Goal: Information Seeking & Learning: Learn about a topic

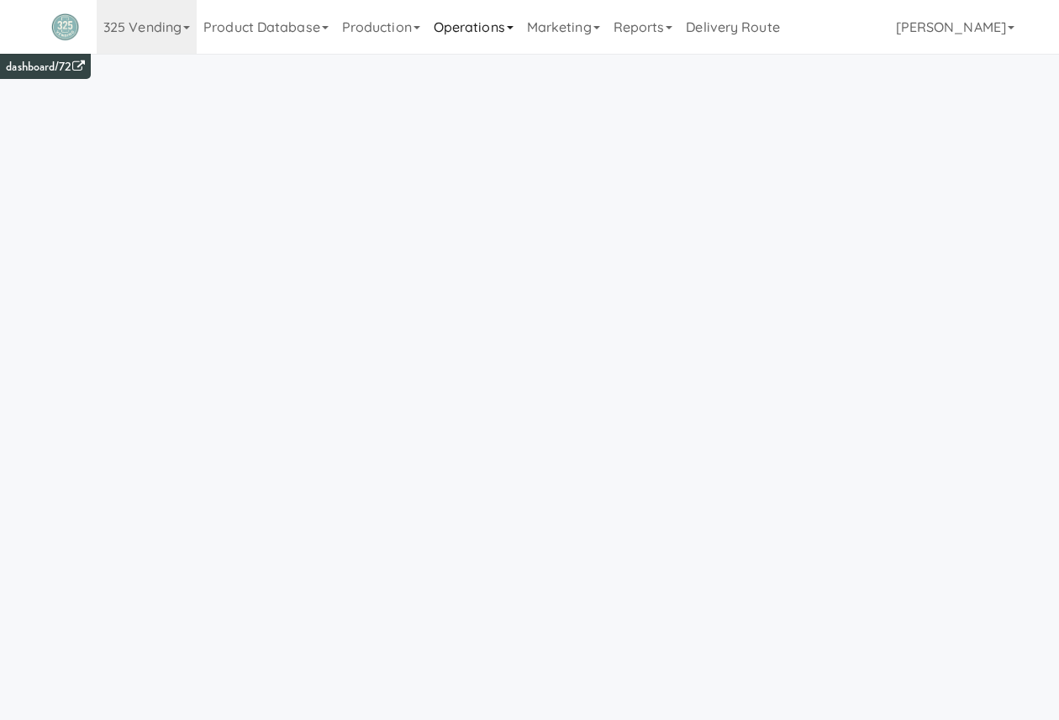
click at [513, 28] on icon at bounding box center [510, 27] width 7 height 3
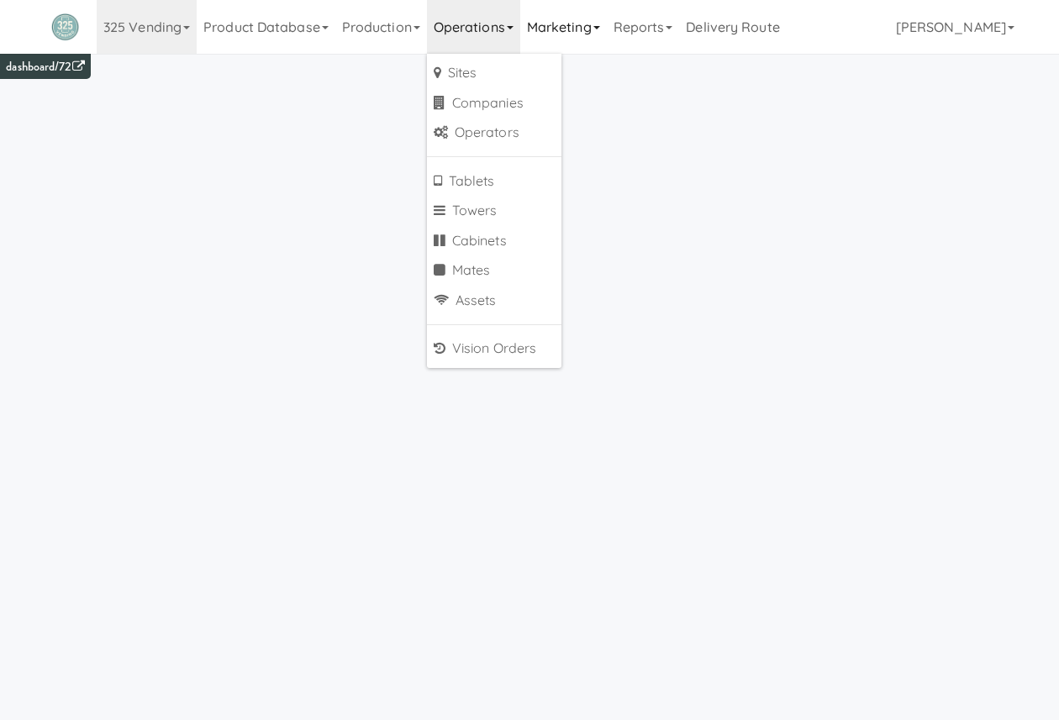
click at [578, 45] on link "Marketing" at bounding box center [563, 27] width 87 height 54
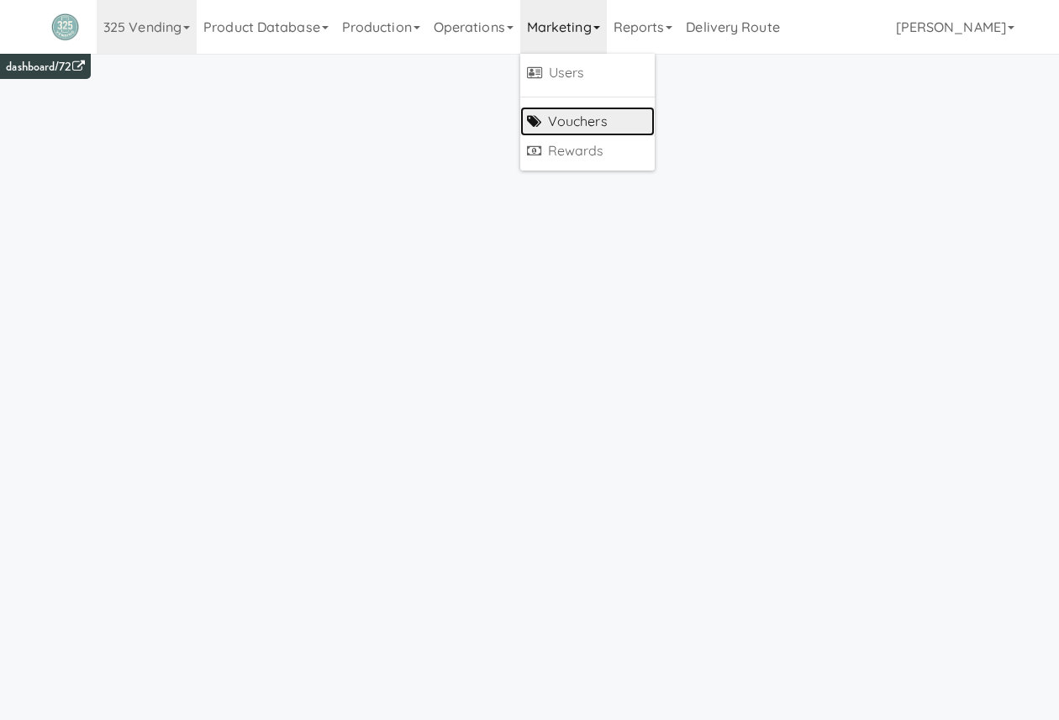
click at [597, 121] on link "Vouchers" at bounding box center [587, 122] width 134 height 30
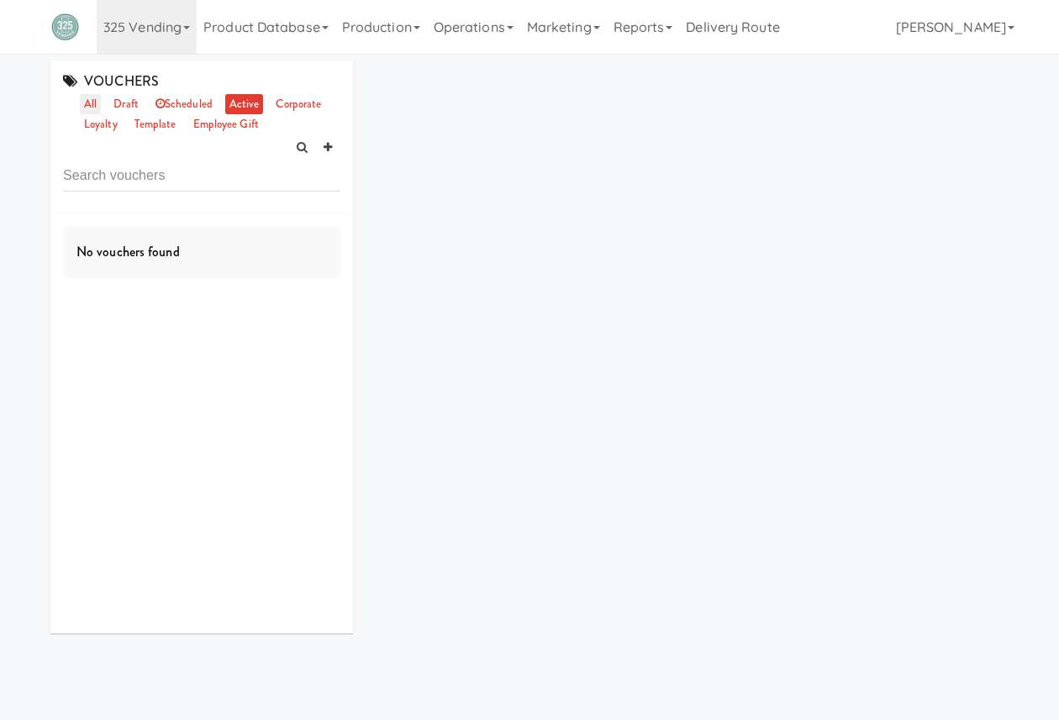
click at [96, 103] on link "all" at bounding box center [90, 104] width 21 height 21
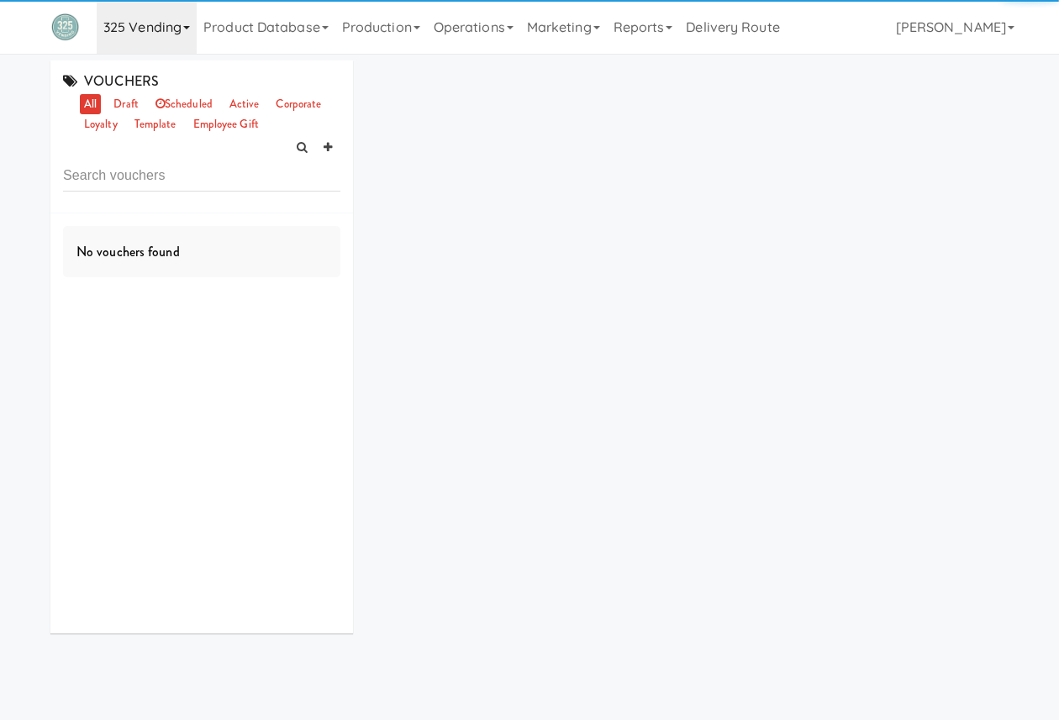
click at [170, 28] on link "325 Vending" at bounding box center [147, 27] width 100 height 54
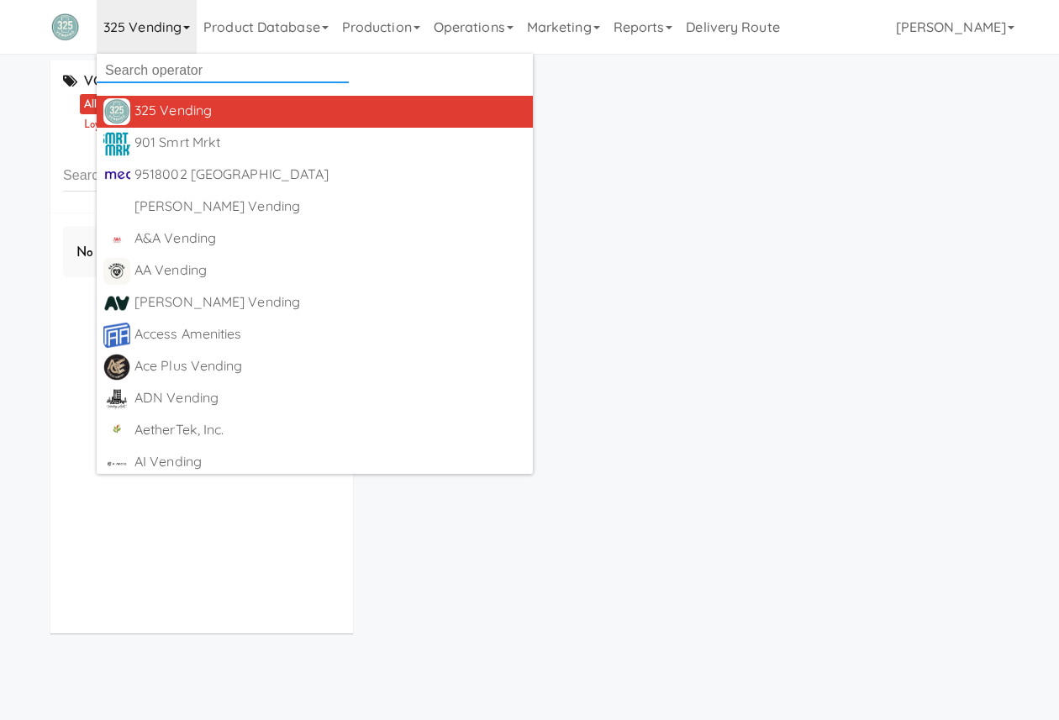
click at [177, 74] on input "text" at bounding box center [223, 70] width 252 height 25
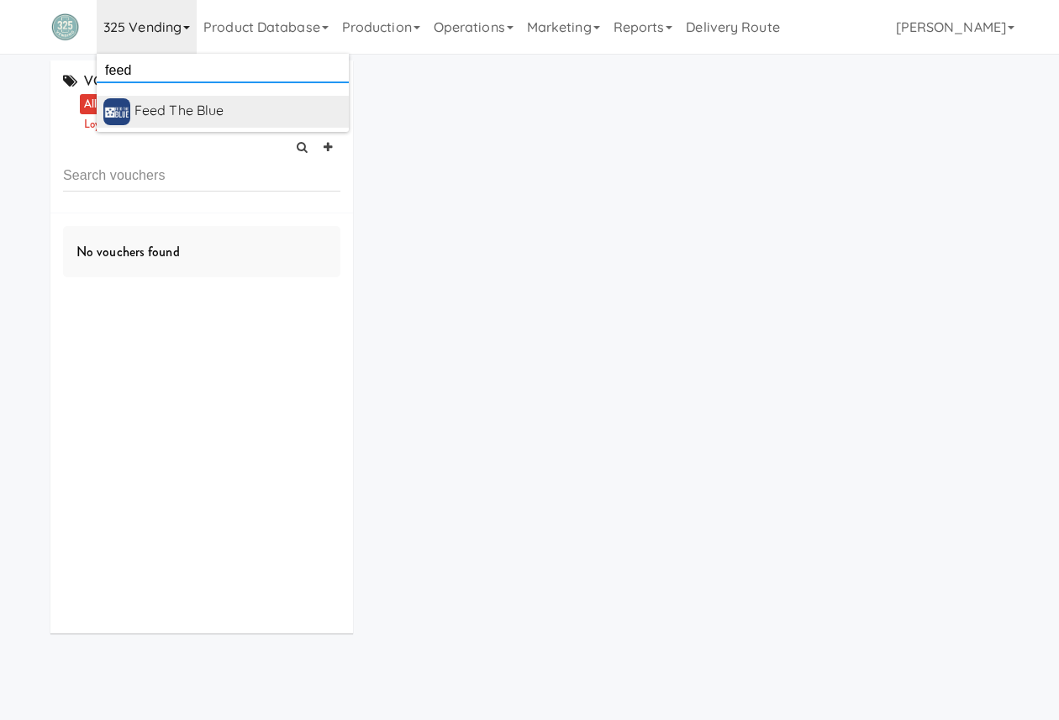
type input "feed"
click at [281, 108] on div "Feed The Blue" at bounding box center [238, 110] width 208 height 25
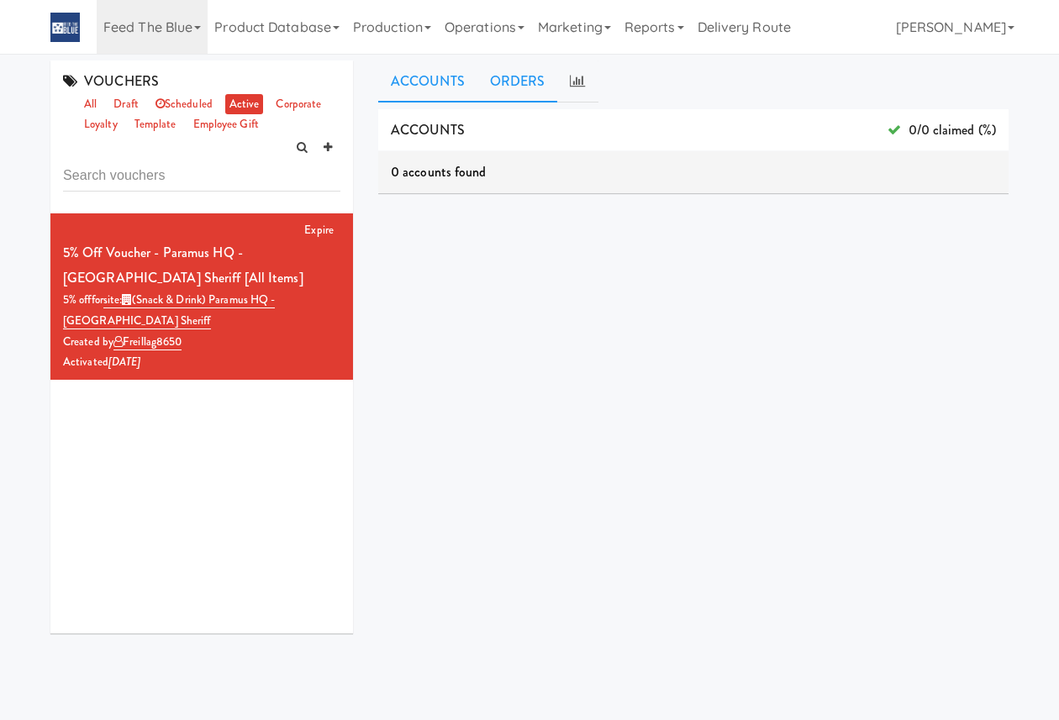
click at [524, 85] on link "ORDERS" at bounding box center [517, 82] width 81 height 42
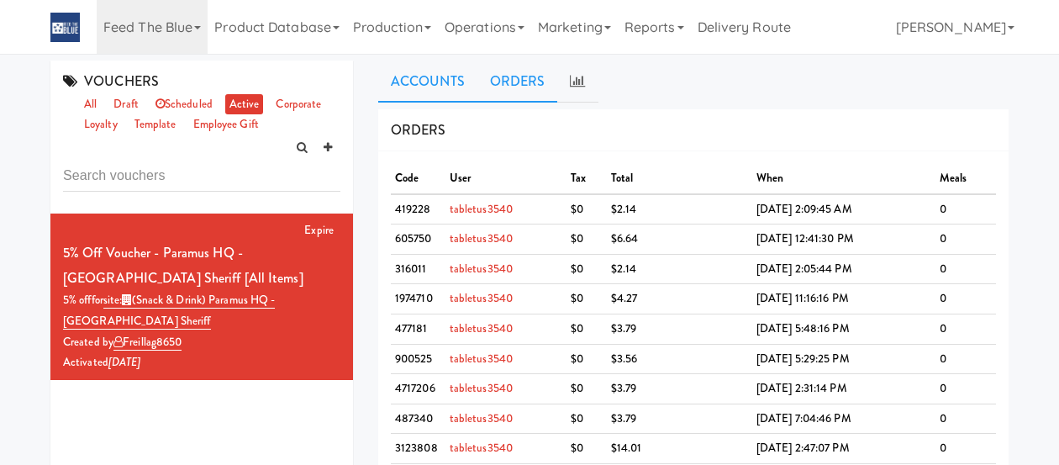
click at [434, 81] on link "Accounts" at bounding box center [427, 82] width 99 height 42
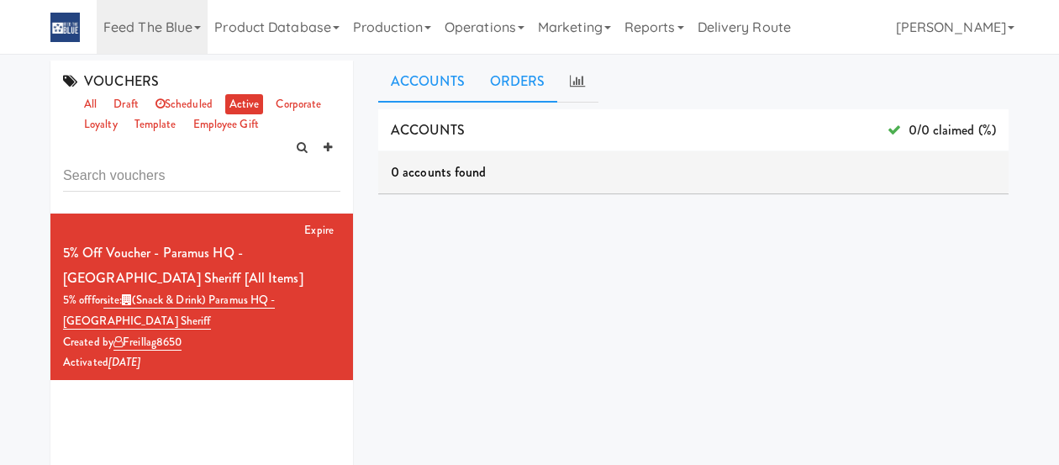
click at [515, 77] on link "ORDERS" at bounding box center [517, 82] width 81 height 42
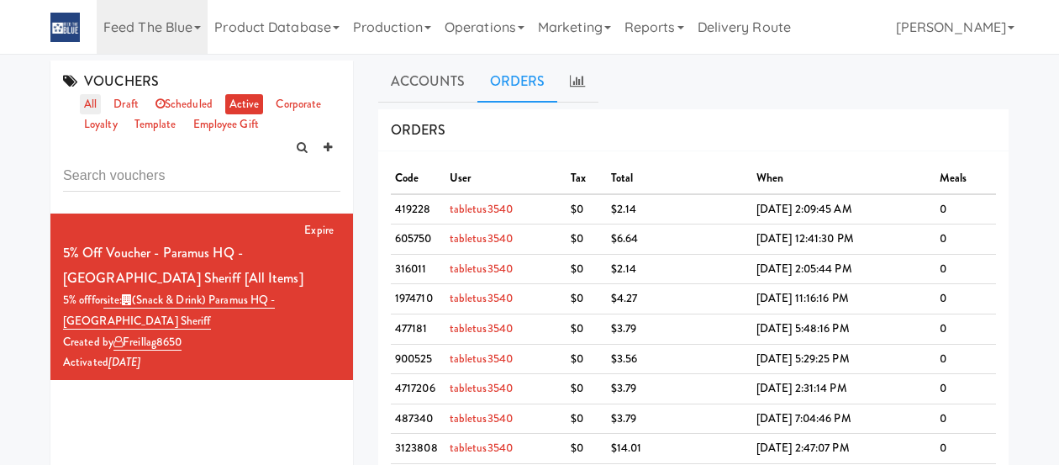
click at [91, 103] on link "all" at bounding box center [90, 104] width 21 height 21
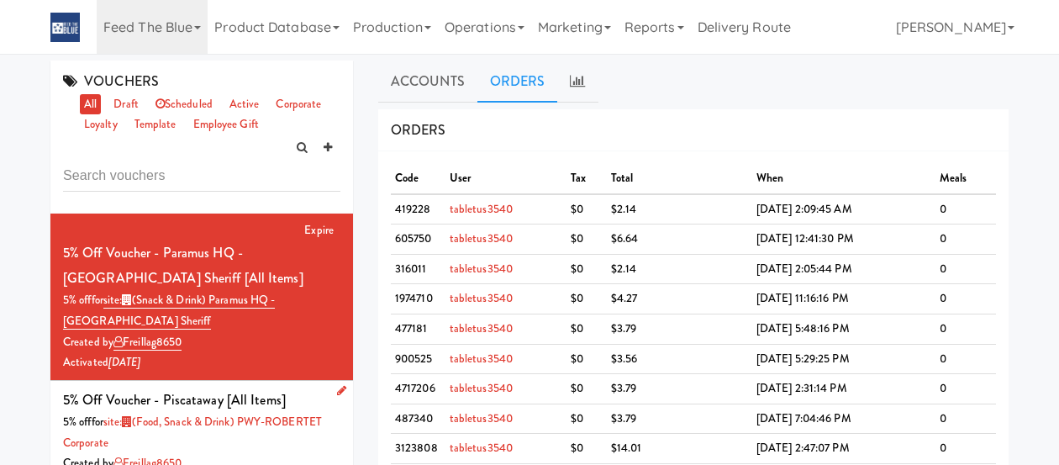
click at [259, 396] on div "5% off Voucher - Piscataway [All Items]" at bounding box center [174, 399] width 223 height 25
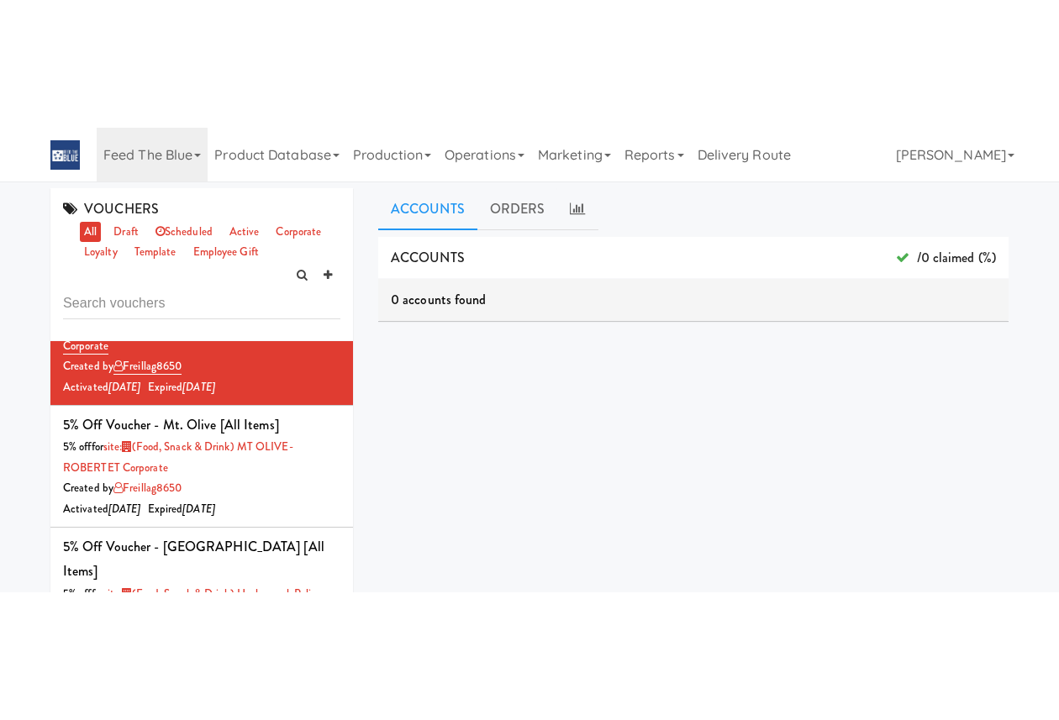
scroll to position [228, 0]
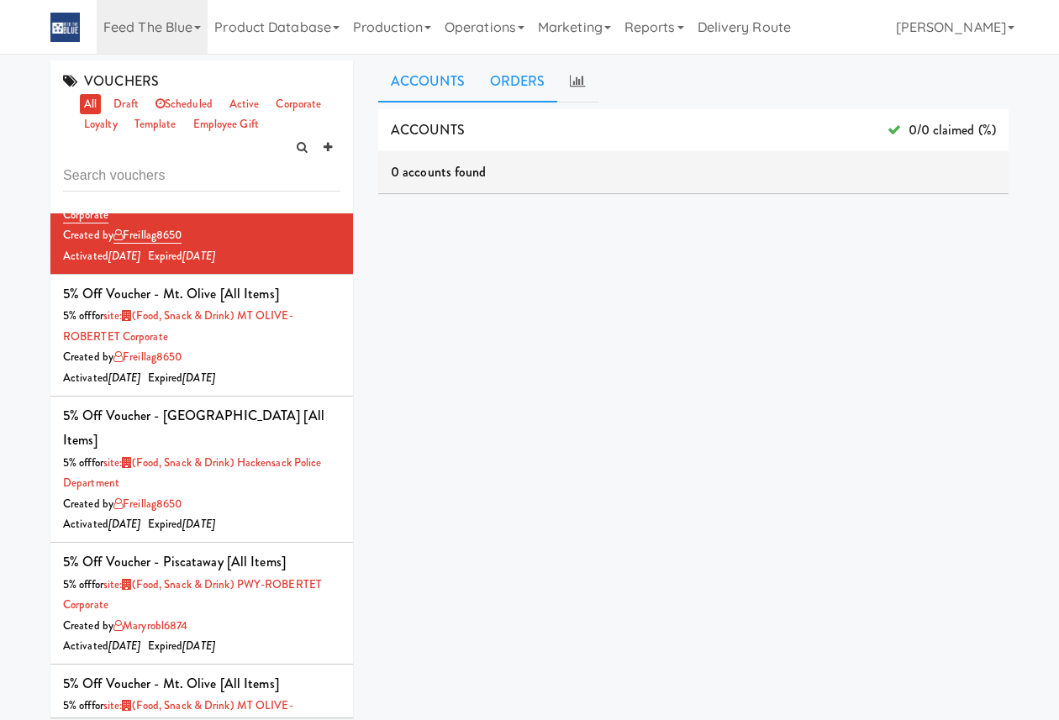
click at [529, 75] on link "ORDERS" at bounding box center [517, 82] width 81 height 42
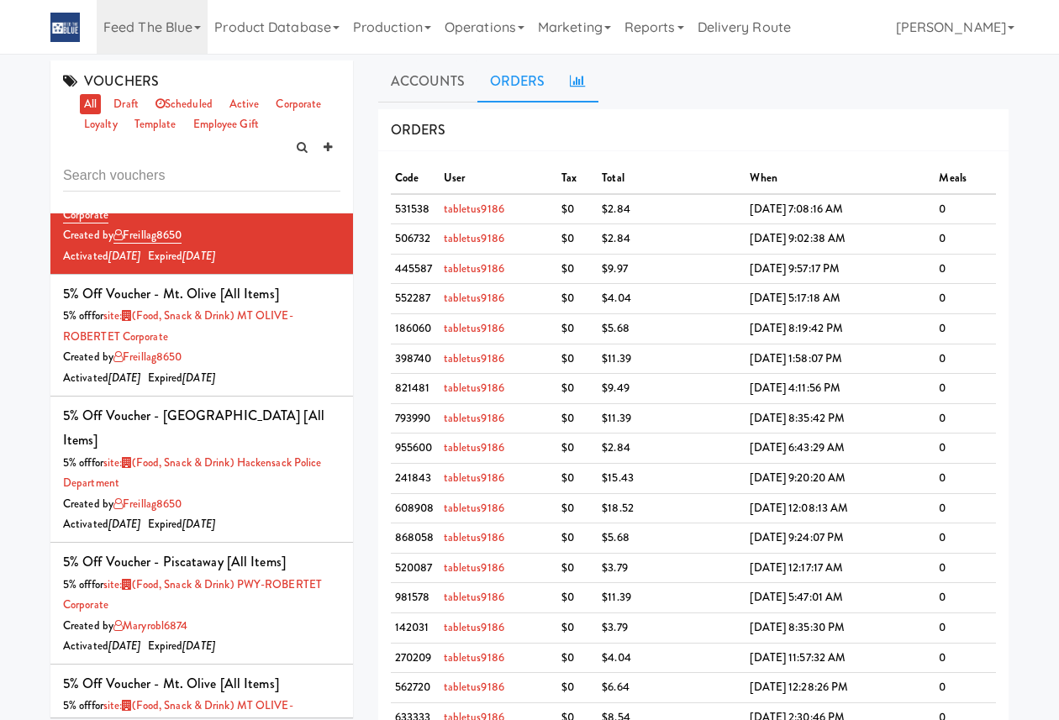
click at [575, 75] on icon at bounding box center [577, 80] width 15 height 13
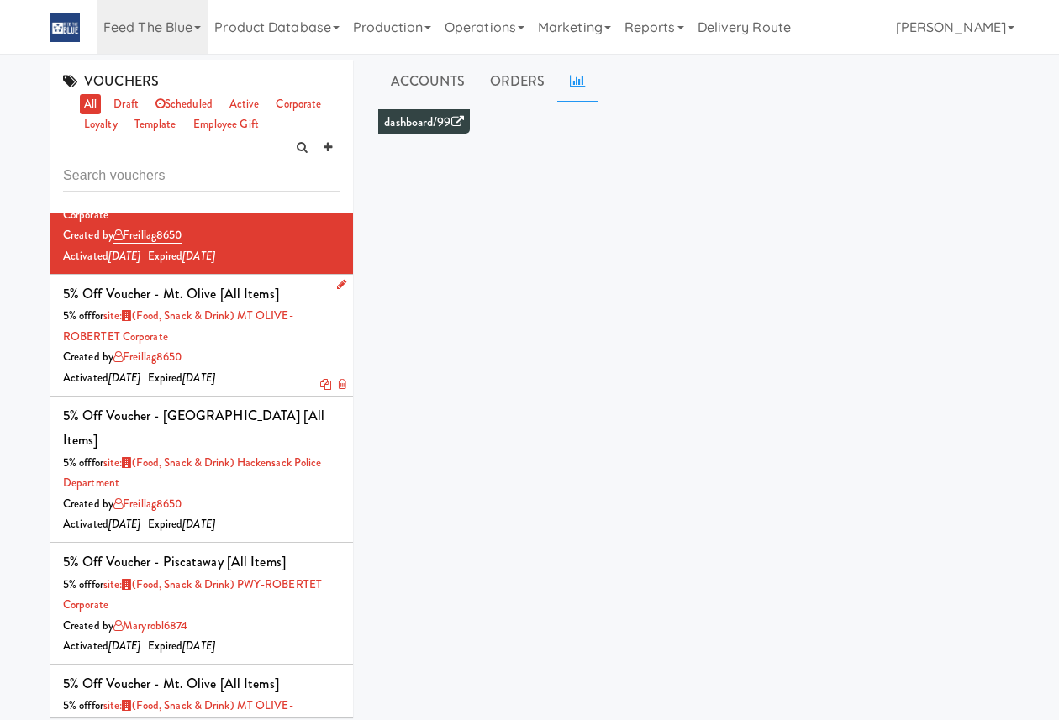
click at [308, 355] on div "Created by freillag8650" at bounding box center [201, 357] width 277 height 21
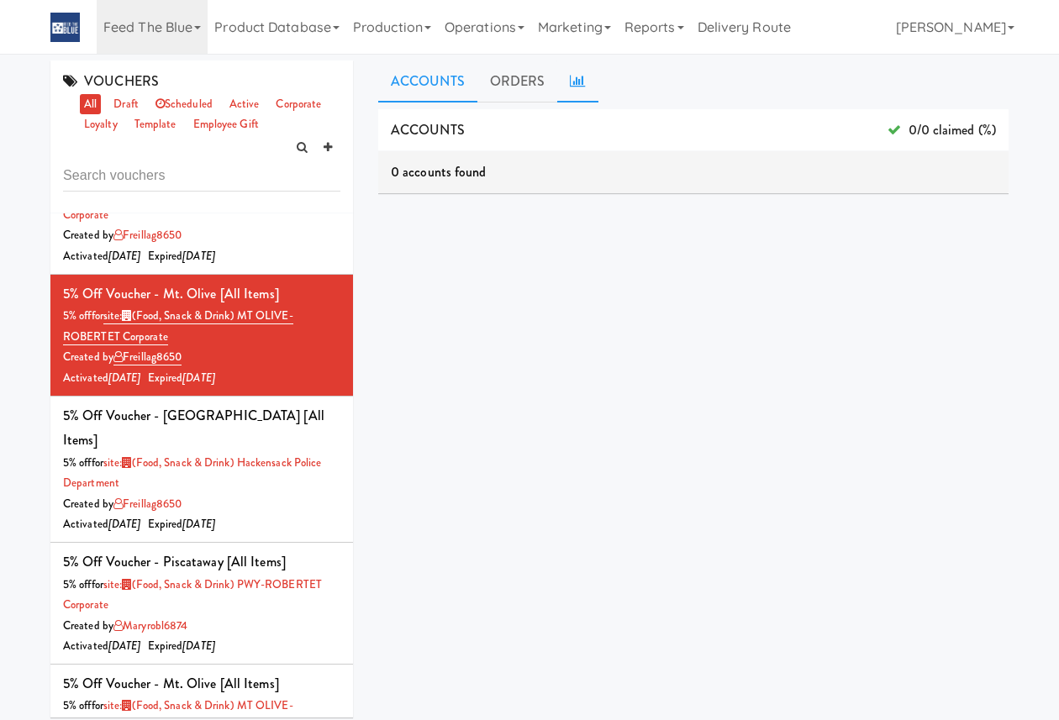
click at [578, 85] on icon at bounding box center [577, 80] width 15 height 13
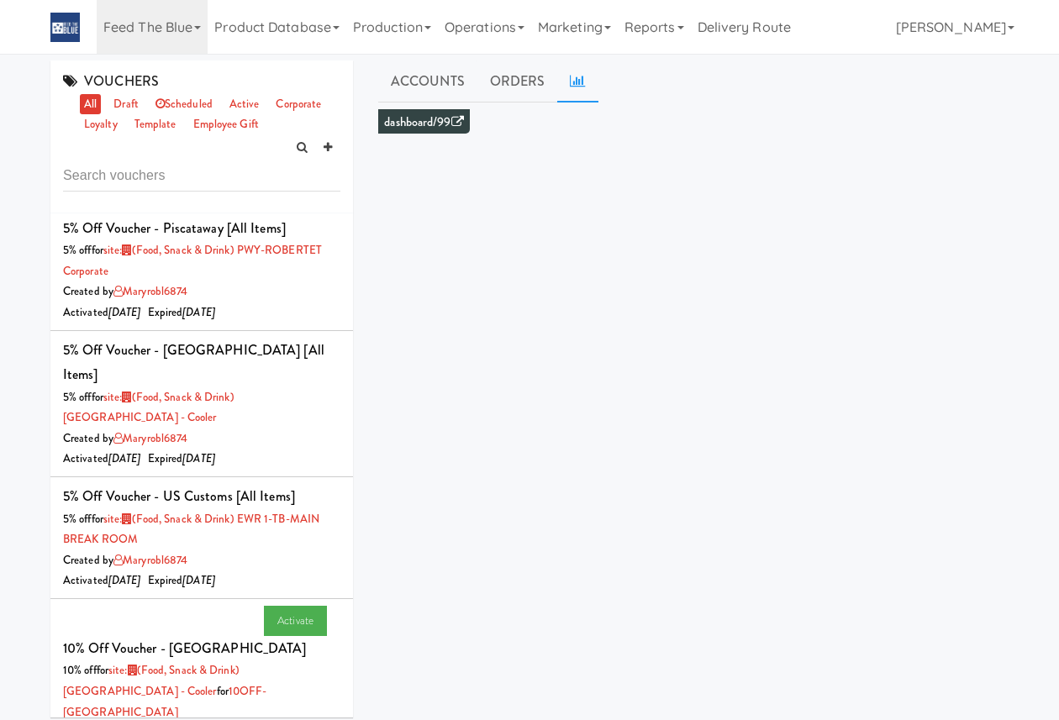
scroll to position [994, 0]
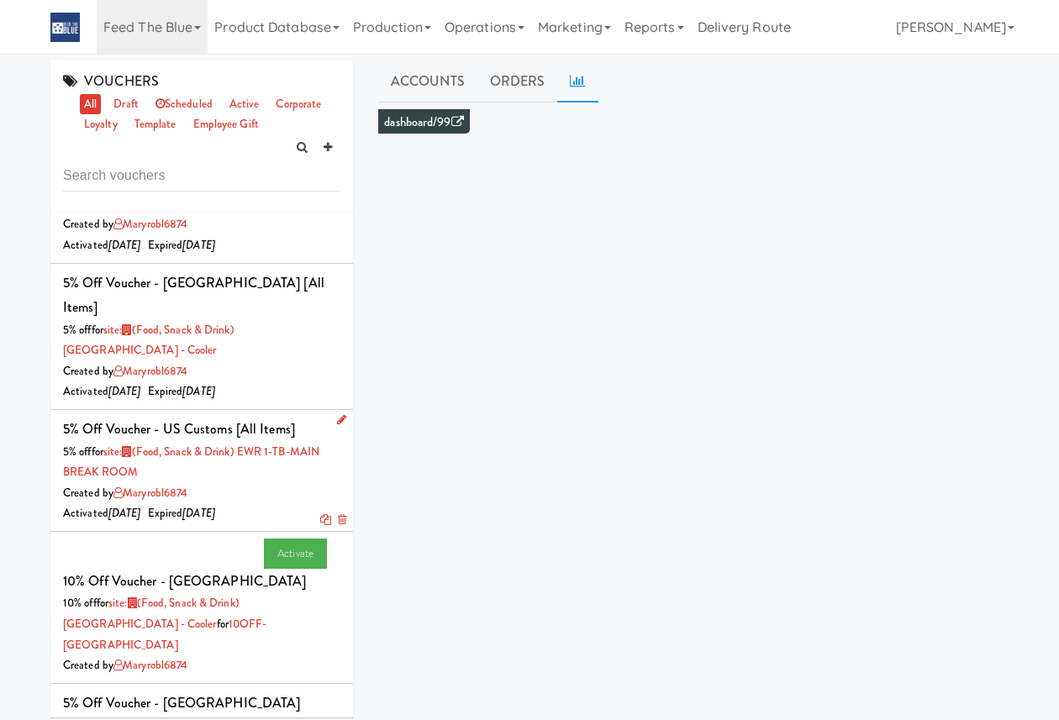
click at [284, 483] on div "Created by maryrobl6874" at bounding box center [201, 493] width 277 height 21
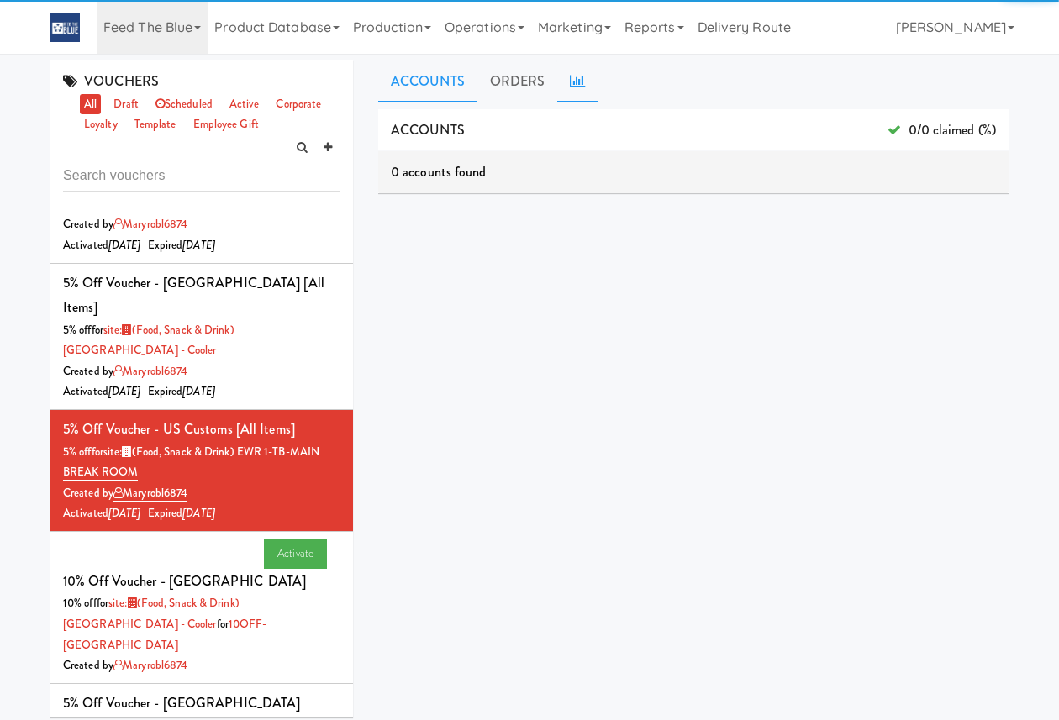
click at [585, 81] on link at bounding box center [577, 82] width 40 height 42
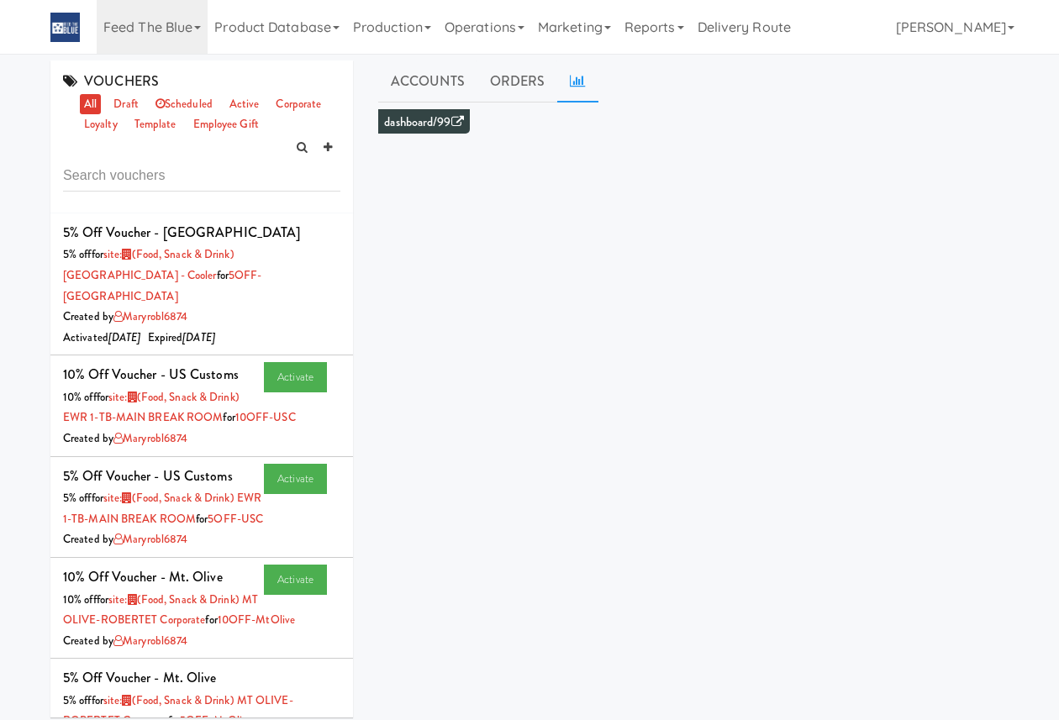
scroll to position [1887, 0]
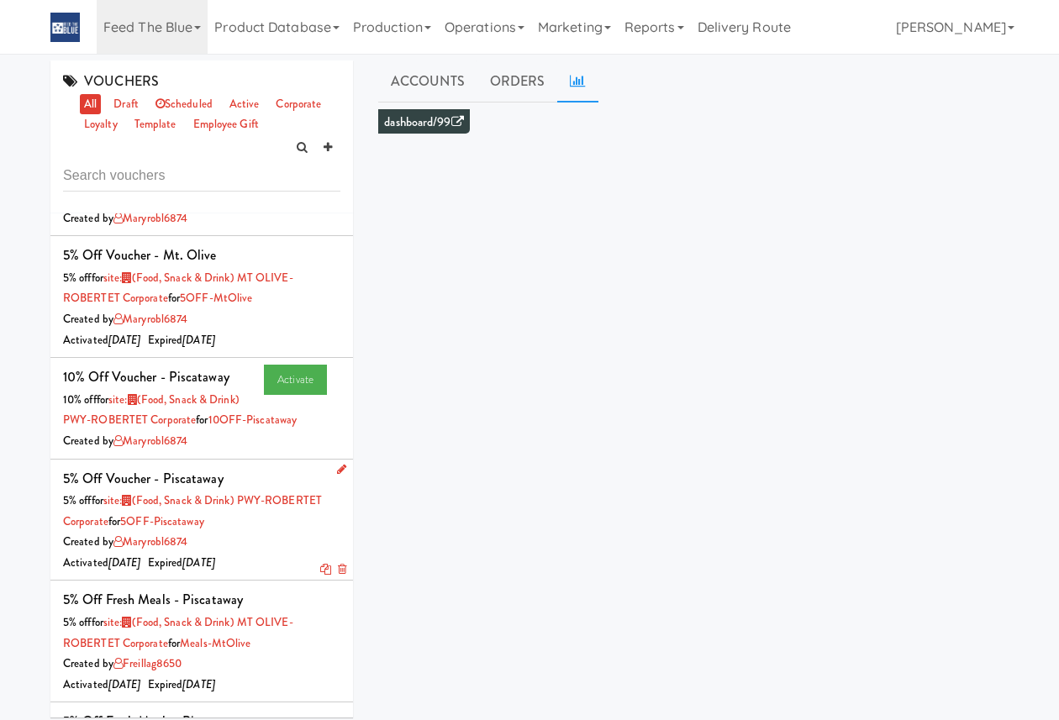
click at [284, 491] on div "5% off for site: (Food, Snack & Drink) PWY-ROBERTET Corporate for 5OFF-Piscataw…" at bounding box center [201, 511] width 277 height 41
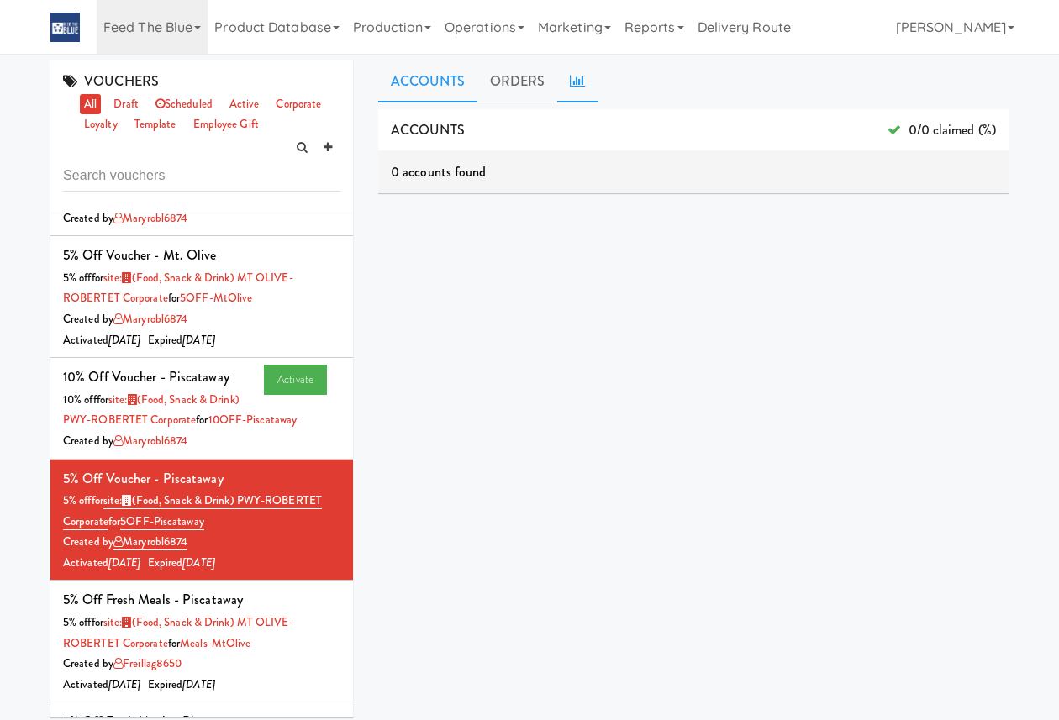
click at [573, 87] on icon at bounding box center [577, 80] width 15 height 13
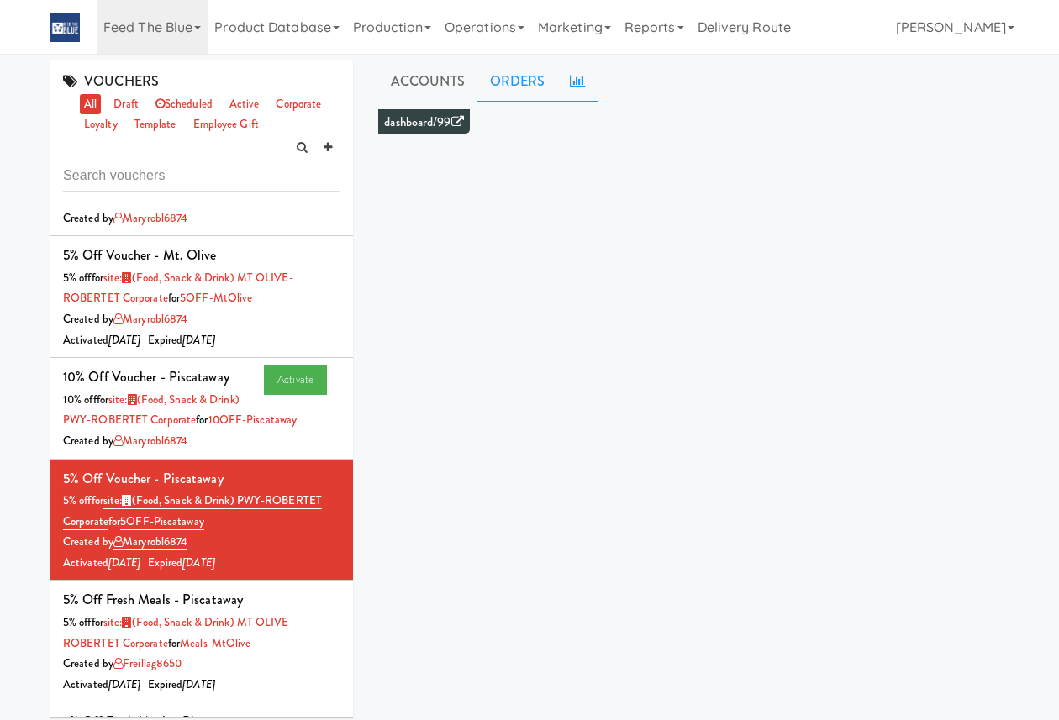
click at [508, 100] on link "ORDERS" at bounding box center [517, 82] width 81 height 42
